Goal: Feedback & Contribution: Leave review/rating

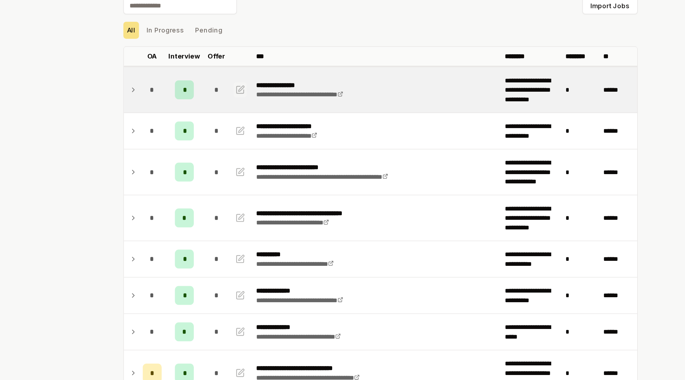
click at [236, 103] on icon "button" at bounding box center [236, 102] width 5 height 5
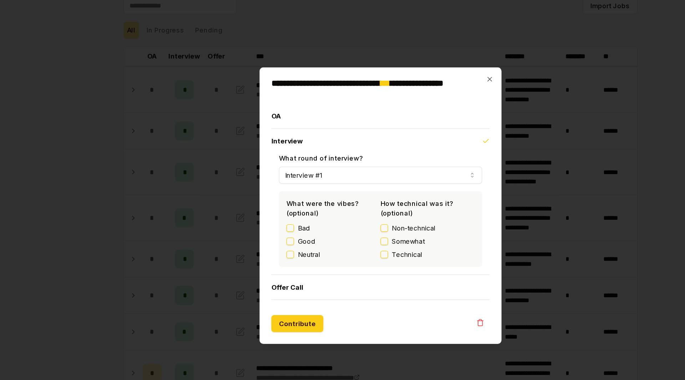
click at [289, 225] on label "Neutral" at bounding box center [288, 226] width 17 height 7
click at [277, 225] on button "Neutral" at bounding box center [274, 227] width 6 height 6
click at [354, 215] on span "Somewhat" at bounding box center [363, 216] width 25 height 7
click at [348, 215] on button "Somewhat" at bounding box center [345, 217] width 6 height 6
click at [286, 276] on button "Contribute" at bounding box center [279, 279] width 39 height 13
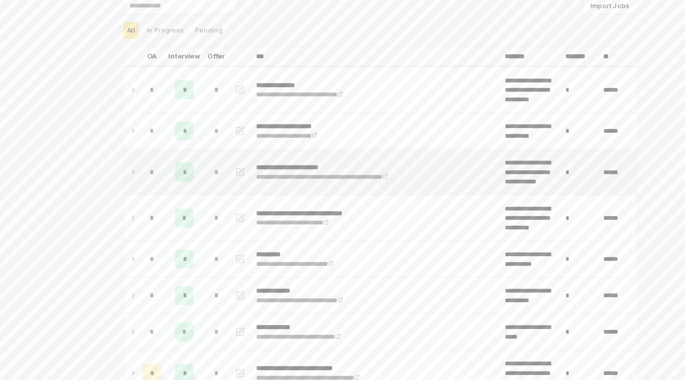
click at [236, 161] on icon "button" at bounding box center [236, 165] width 7 height 9
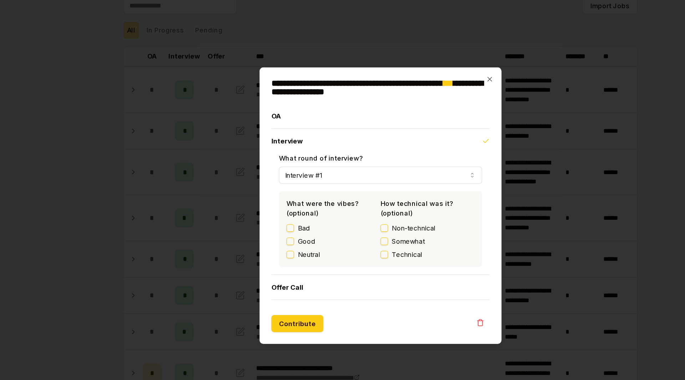
click at [278, 225] on div "Neutral" at bounding box center [306, 226] width 71 height 7
click at [273, 227] on button "Neutral" at bounding box center [274, 227] width 6 height 6
click at [346, 214] on button "Somewhat" at bounding box center [345, 217] width 6 height 6
click at [274, 279] on button "Contribute" at bounding box center [279, 279] width 39 height 13
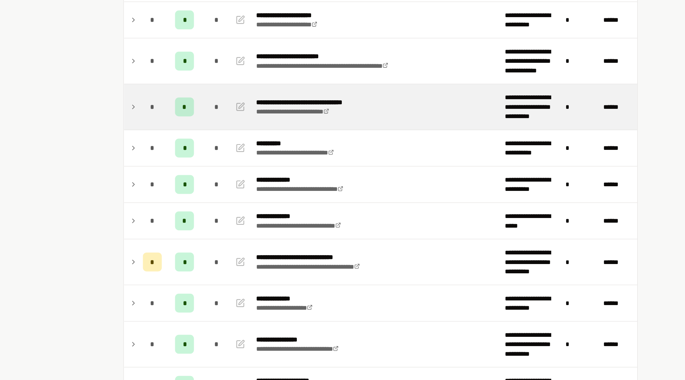
scroll to position [113, 0]
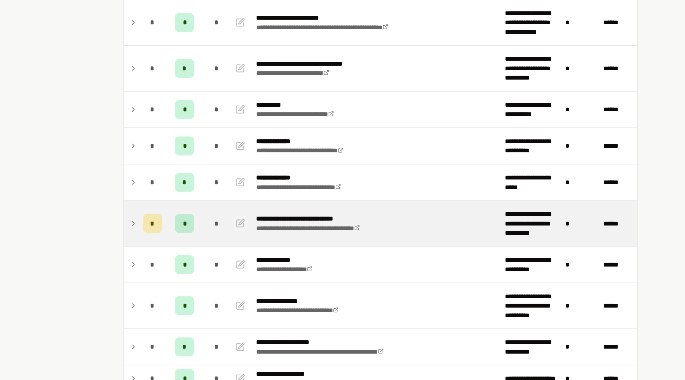
click at [237, 202] on icon "button" at bounding box center [236, 203] width 7 height 9
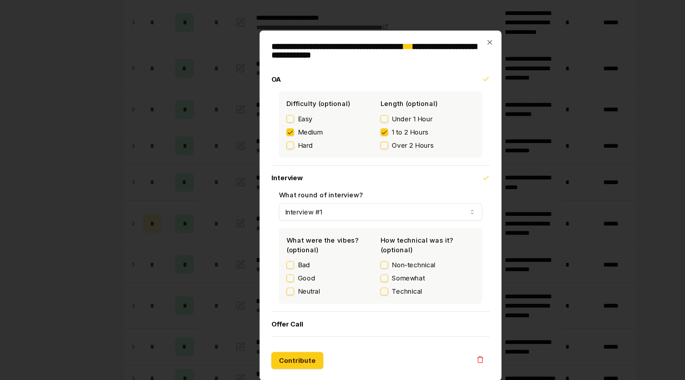
click at [289, 244] on label "Good" at bounding box center [286, 244] width 13 height 7
click at [277, 244] on button "Good" at bounding box center [274, 245] width 6 height 6
click at [353, 257] on span "Technical" at bounding box center [362, 254] width 23 height 7
click at [348, 257] on button "Technical" at bounding box center [345, 255] width 6 height 6
click at [273, 256] on button "Neutral" at bounding box center [274, 255] width 6 height 6
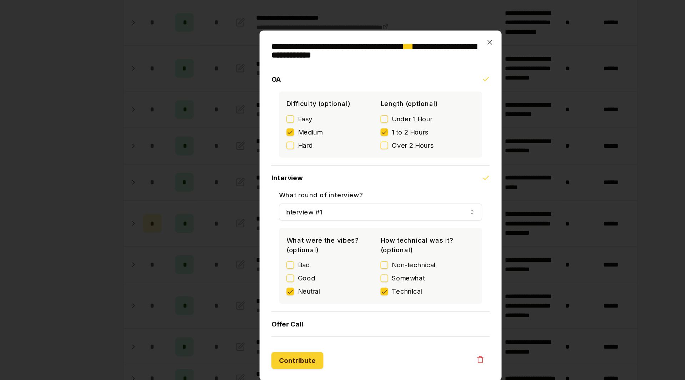
click at [273, 309] on button "Contribute" at bounding box center [279, 306] width 39 height 13
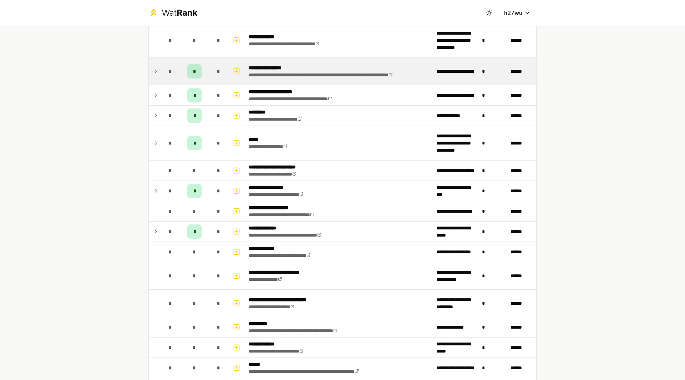
scroll to position [391, 0]
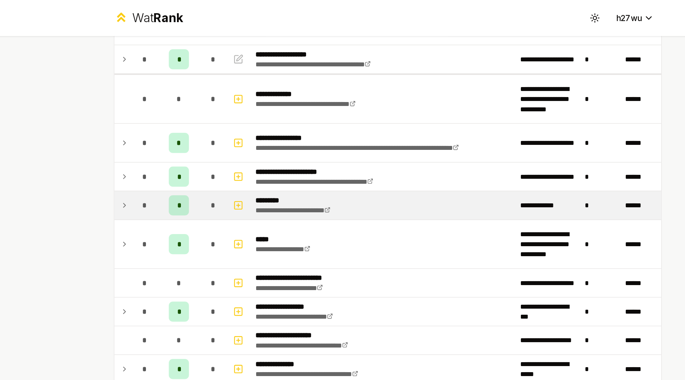
click at [157, 147] on td at bounding box center [154, 146] width 11 height 20
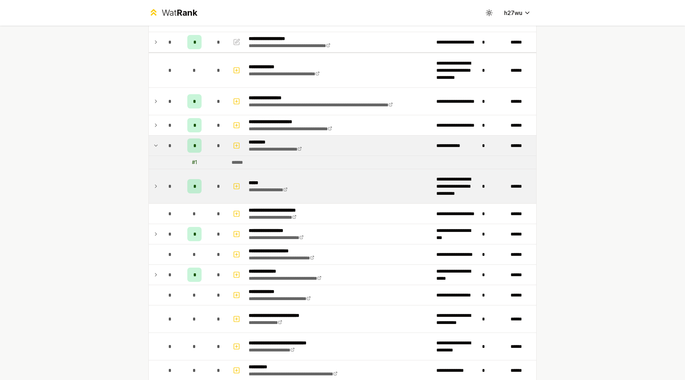
click at [397, 182] on td "**********" at bounding box center [340, 186] width 188 height 34
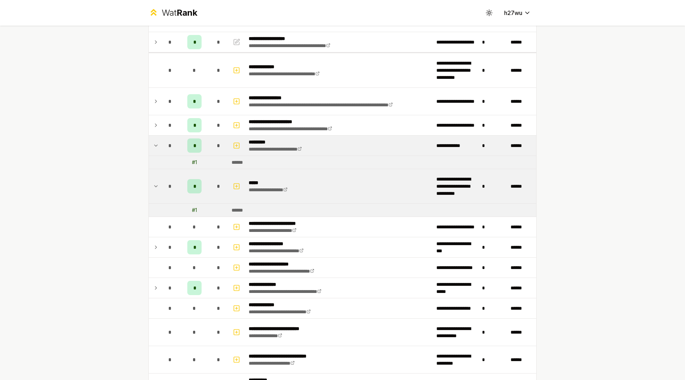
click at [397, 182] on td "**********" at bounding box center [340, 186] width 188 height 34
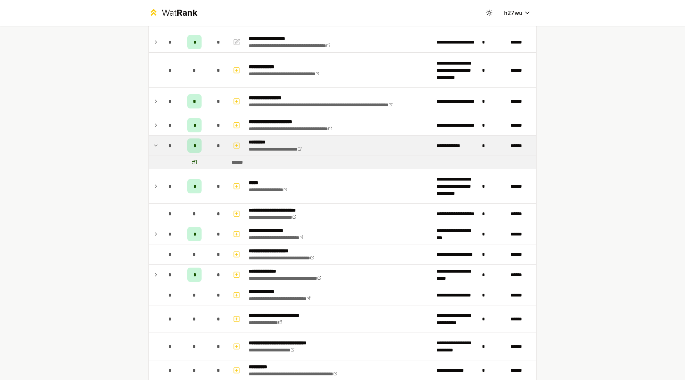
click at [556, 201] on div "**********" at bounding box center [342, 190] width 685 height 380
